Goal: Find specific page/section: Find specific page/section

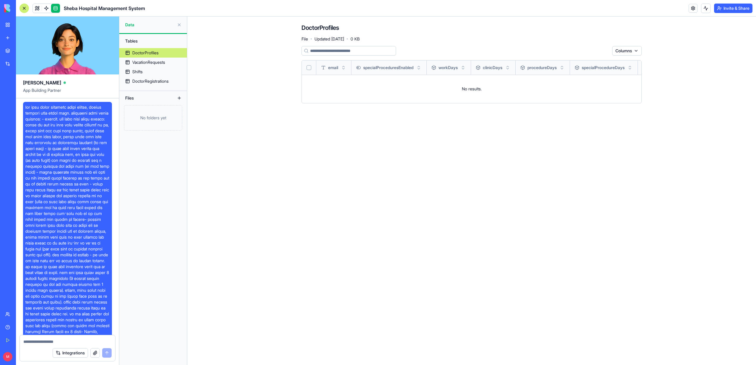
scroll to position [5837, 0]
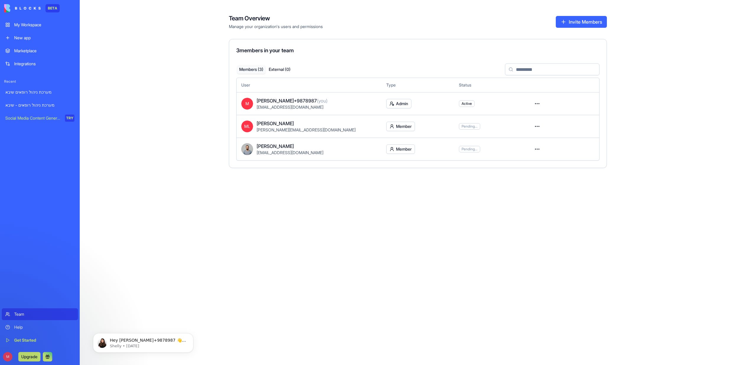
click at [19, 95] on link "מערכת ניהול רופאים שיבא" at bounding box center [40, 92] width 76 height 12
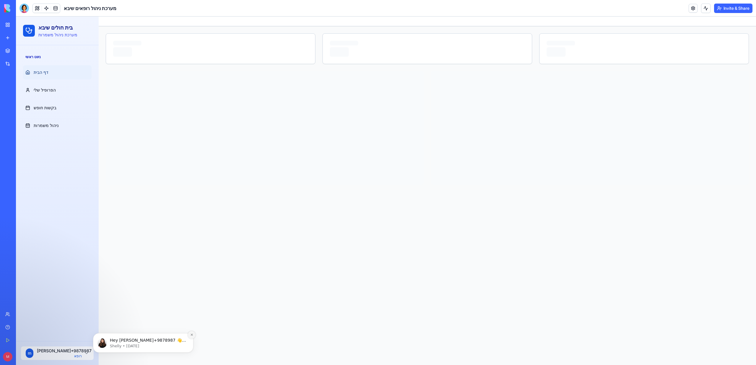
click at [191, 335] on icon "Dismiss notification" at bounding box center [191, 334] width 3 height 3
